Goal: Navigation & Orientation: Find specific page/section

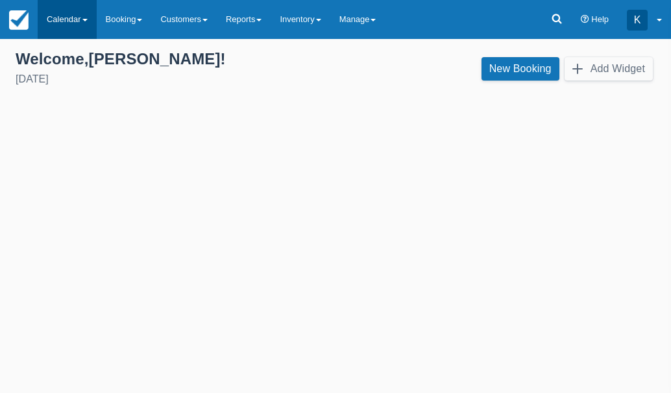
click at [77, 12] on link "Calendar" at bounding box center [67, 19] width 59 height 39
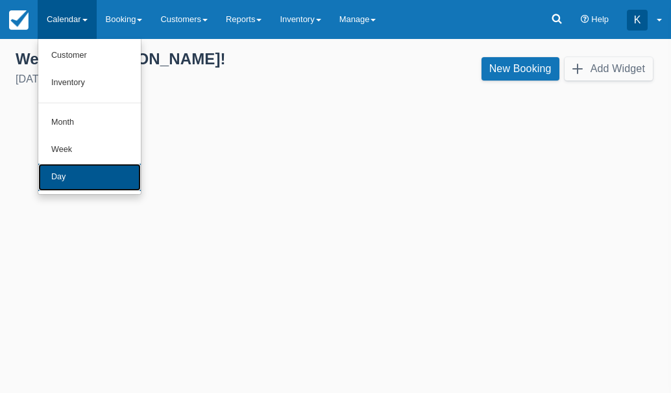
click at [64, 172] on link "Day" at bounding box center [89, 177] width 103 height 27
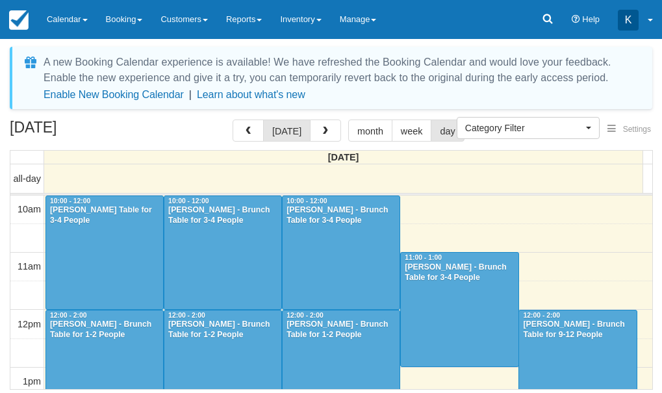
select select
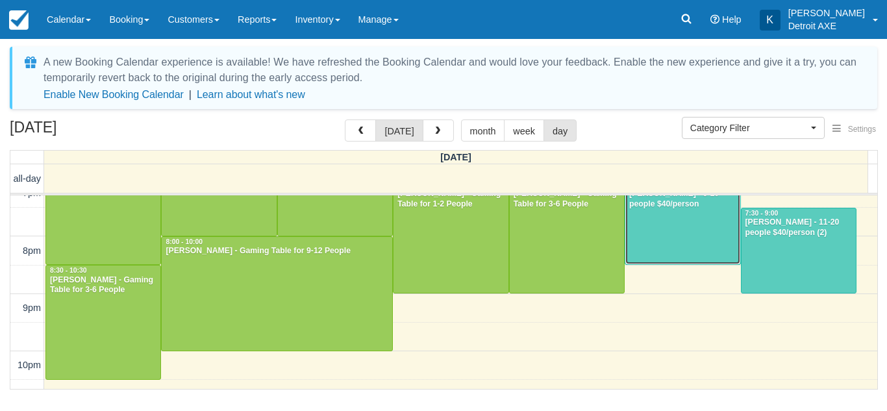
scroll to position [451, 0]
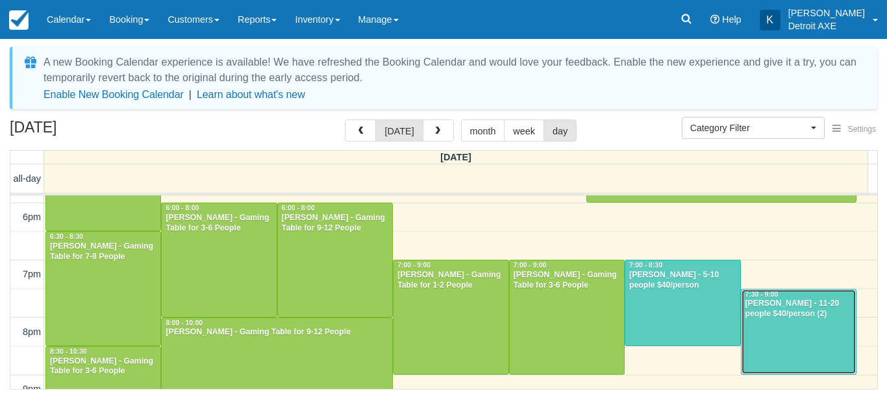
click at [661, 359] on div at bounding box center [799, 332] width 114 height 85
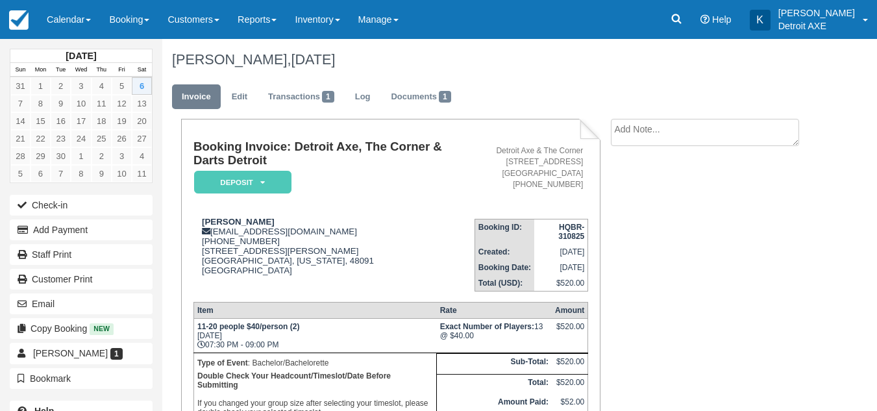
scroll to position [110, 0]
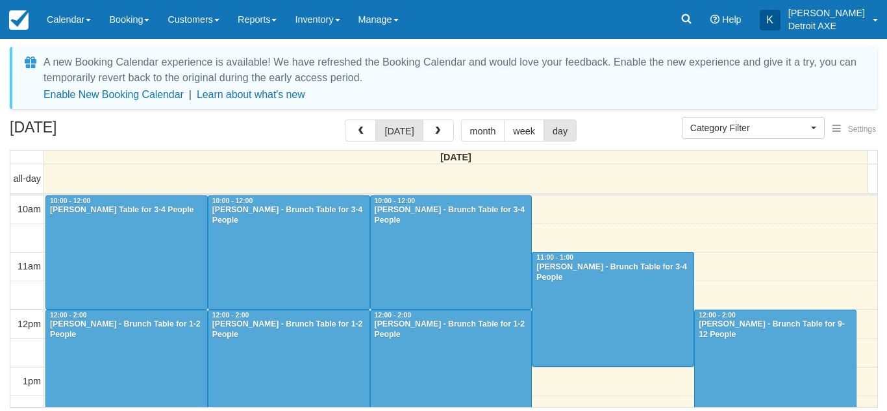
select select
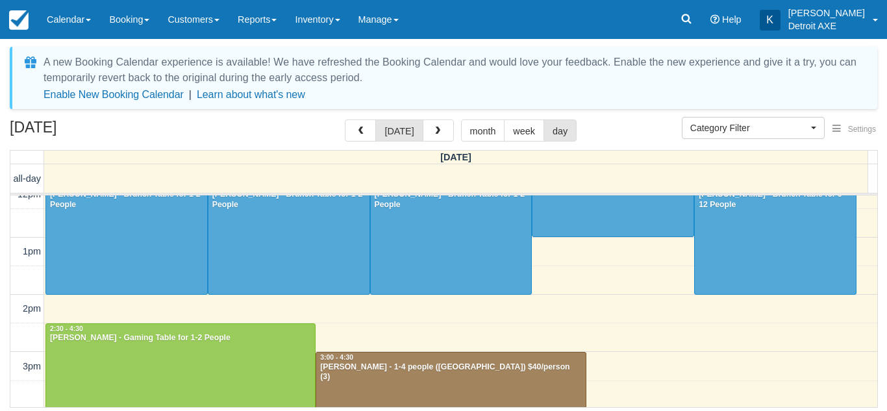
scroll to position [126, 0]
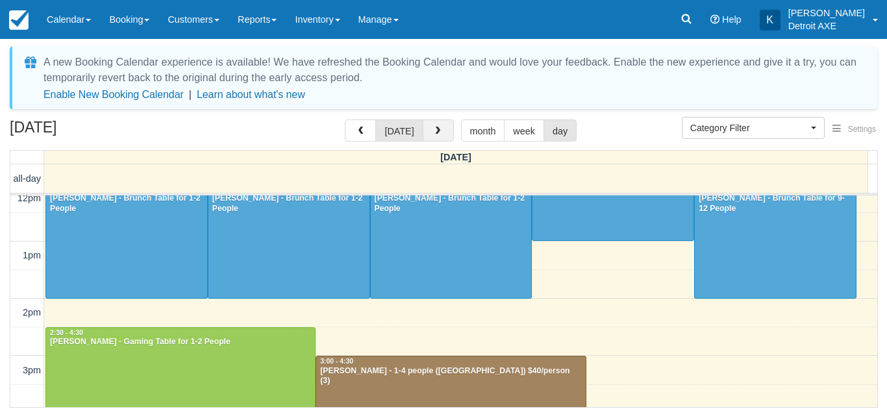
click at [439, 129] on span "button" at bounding box center [437, 131] width 9 height 9
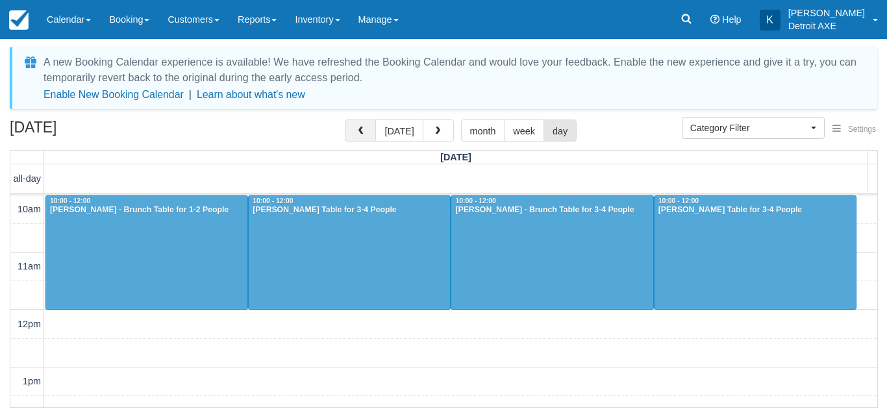
click at [365, 135] on span "button" at bounding box center [360, 131] width 9 height 9
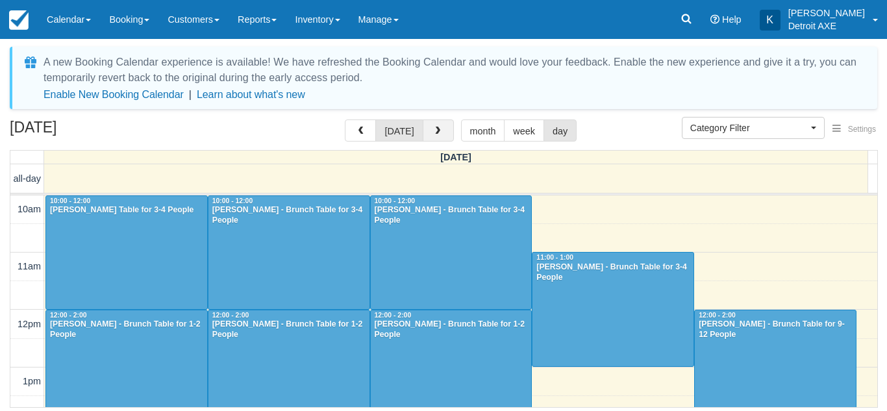
click at [429, 136] on button "button" at bounding box center [438, 130] width 31 height 22
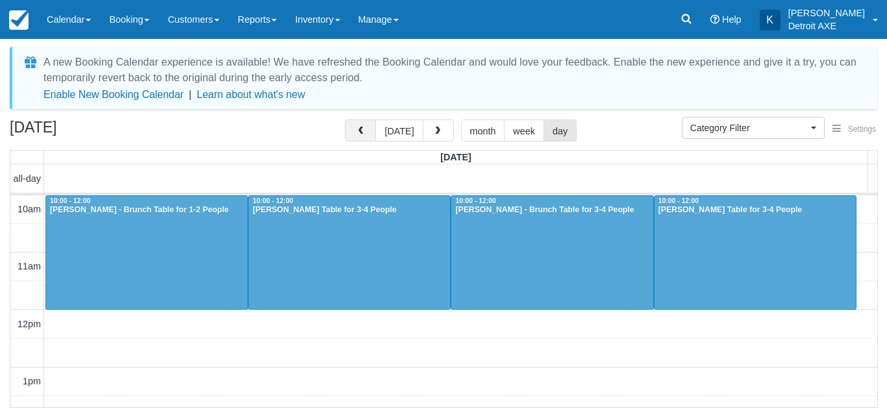
click at [363, 135] on span "button" at bounding box center [360, 131] width 9 height 9
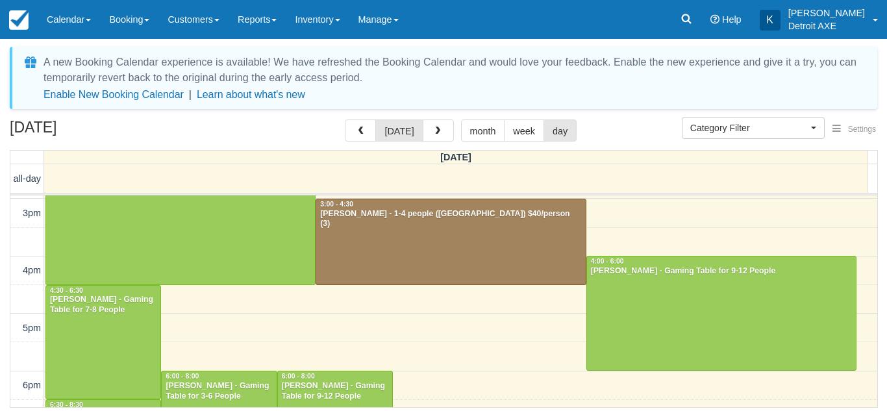
scroll to position [293, 0]
